Goal: Information Seeking & Learning: Learn about a topic

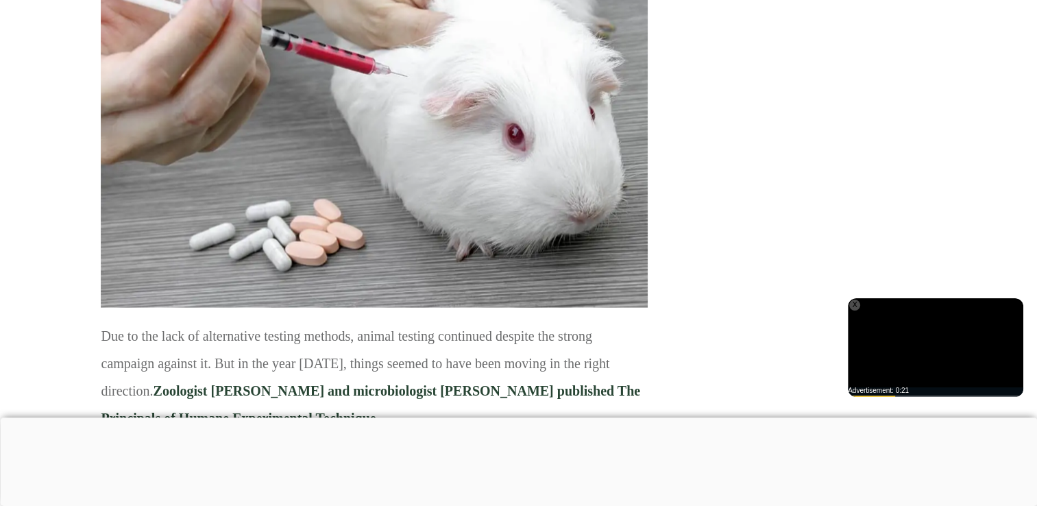
scroll to position [3263, 0]
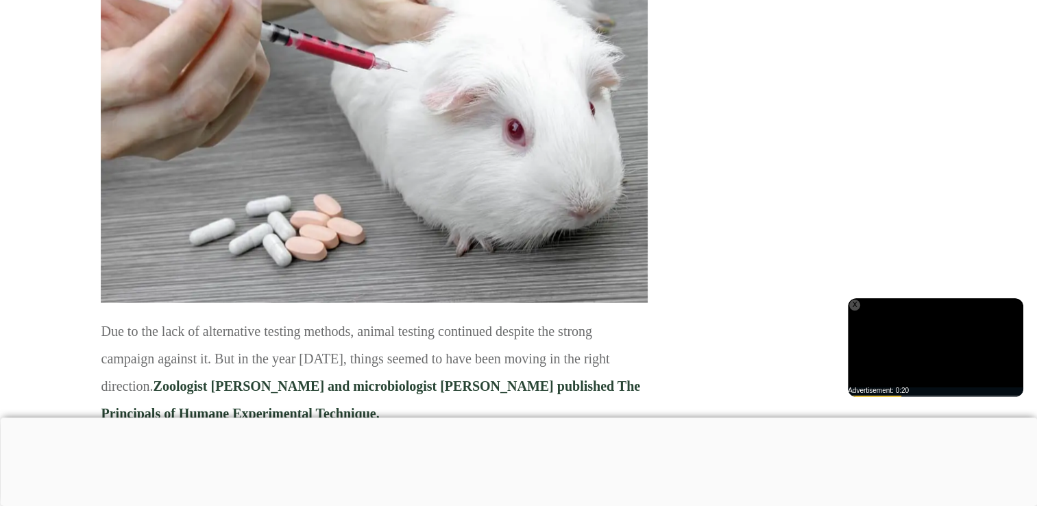
click at [341, 417] on div at bounding box center [518, 417] width 1037 height 0
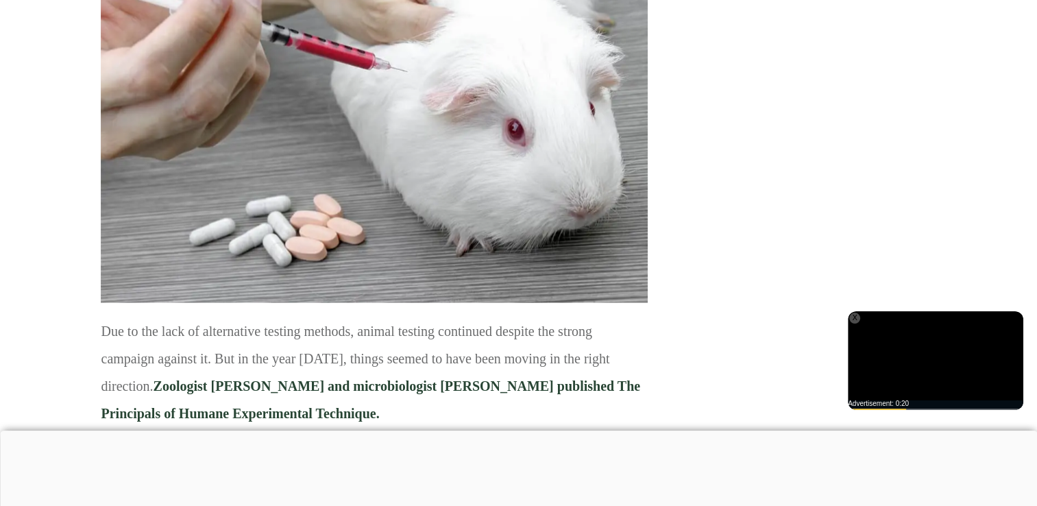
click at [354, 413] on html "About Beauty Food Fashion Living Sports & Hobbies Facts Blog Animal Testing & C…" at bounding box center [518, 453] width 1037 height 7432
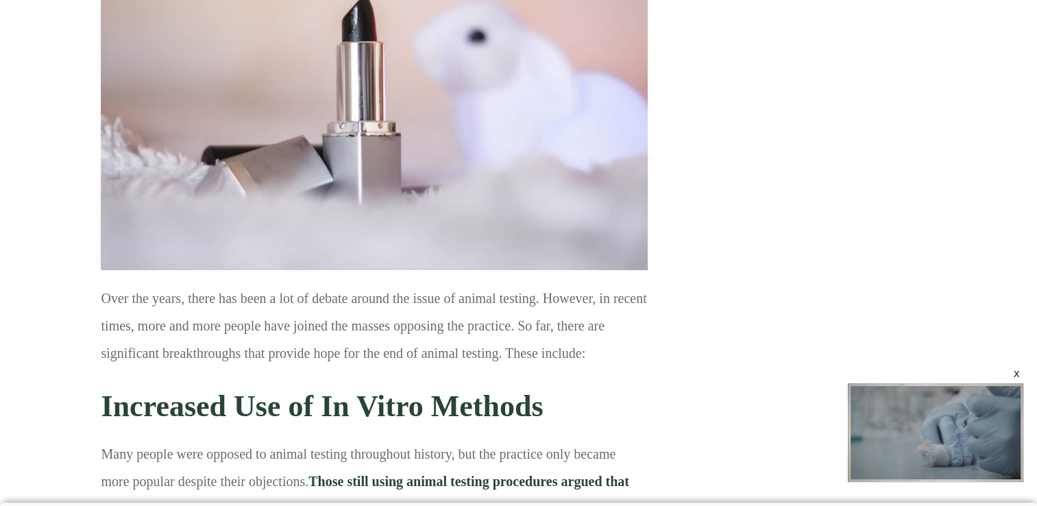
scroll to position [0, 0]
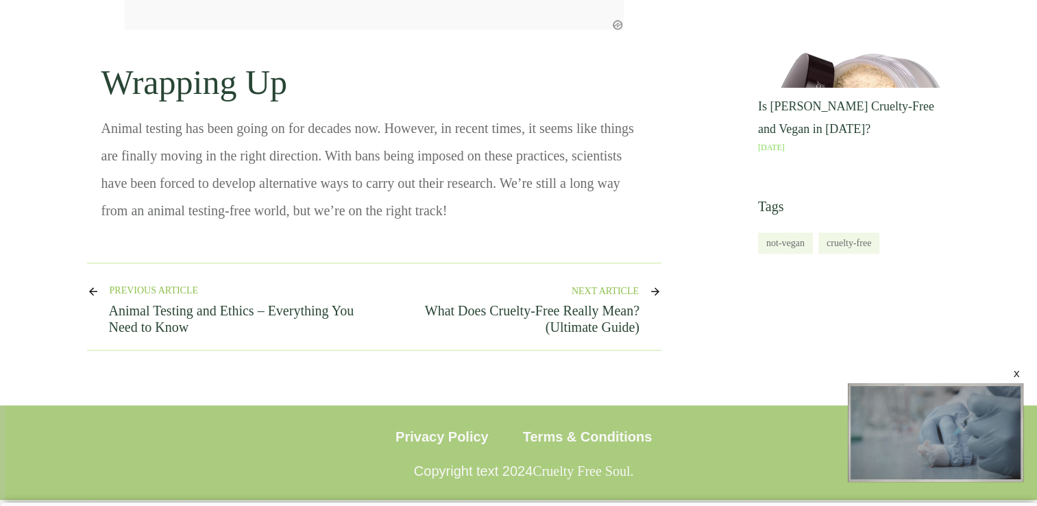
scroll to position [6360, 0]
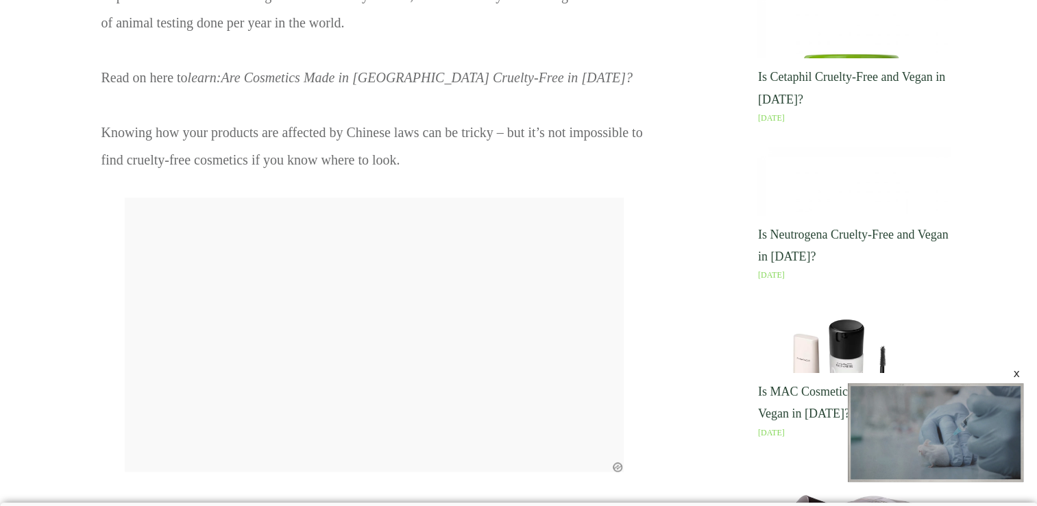
drag, startPoint x: 1047, startPoint y: 443, endPoint x: 521, endPoint y: 430, distance: 525.8
drag, startPoint x: 496, startPoint y: 452, endPoint x: 333, endPoint y: 436, distance: 164.0
drag, startPoint x: 333, startPoint y: 436, endPoint x: 145, endPoint y: 374, distance: 198.3
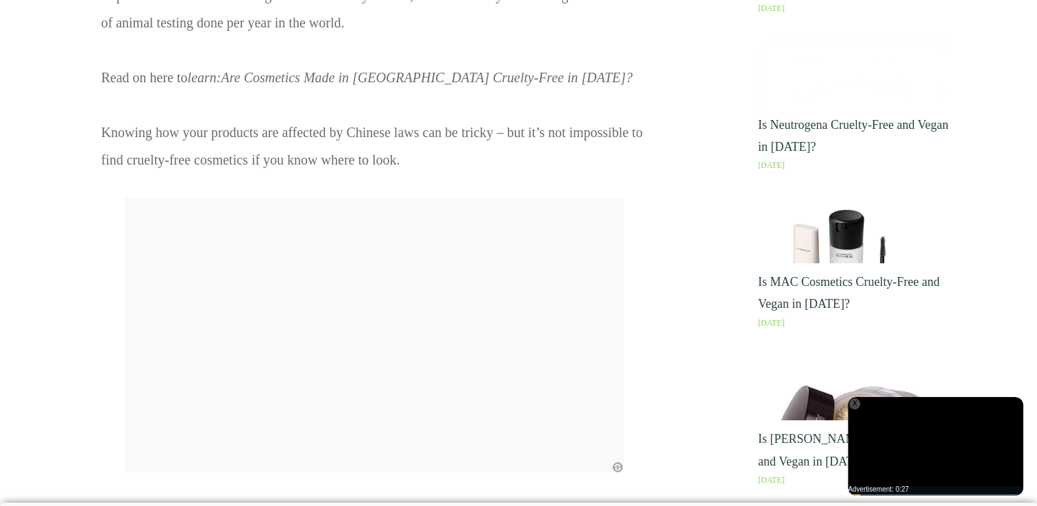
drag, startPoint x: 107, startPoint y: 404, endPoint x: 285, endPoint y: 421, distance: 179.0
drag, startPoint x: 101, startPoint y: 402, endPoint x: 502, endPoint y: 459, distance: 404.3
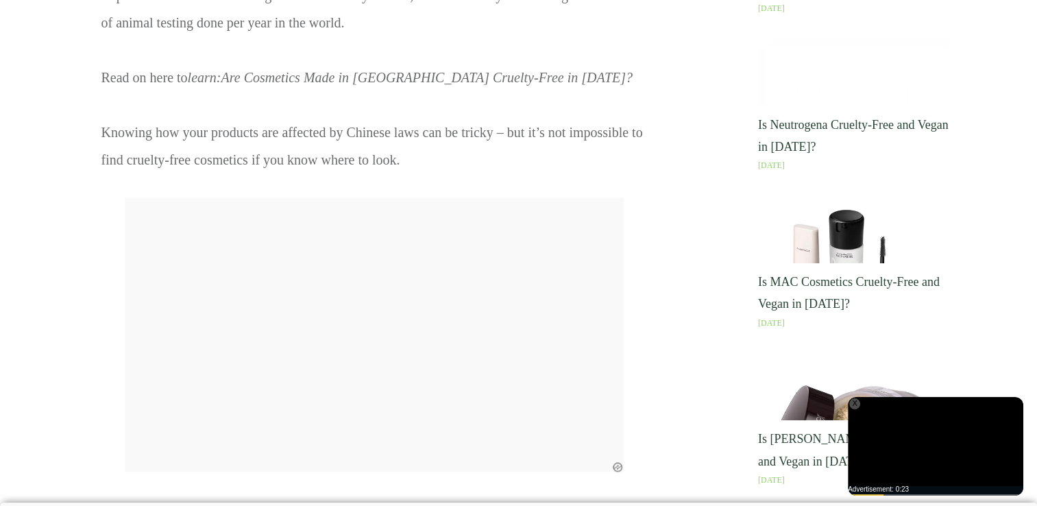
copy p "Animal testing has been going on for decades now. However, in recent times, it …"
